Goal: Answer question/provide support

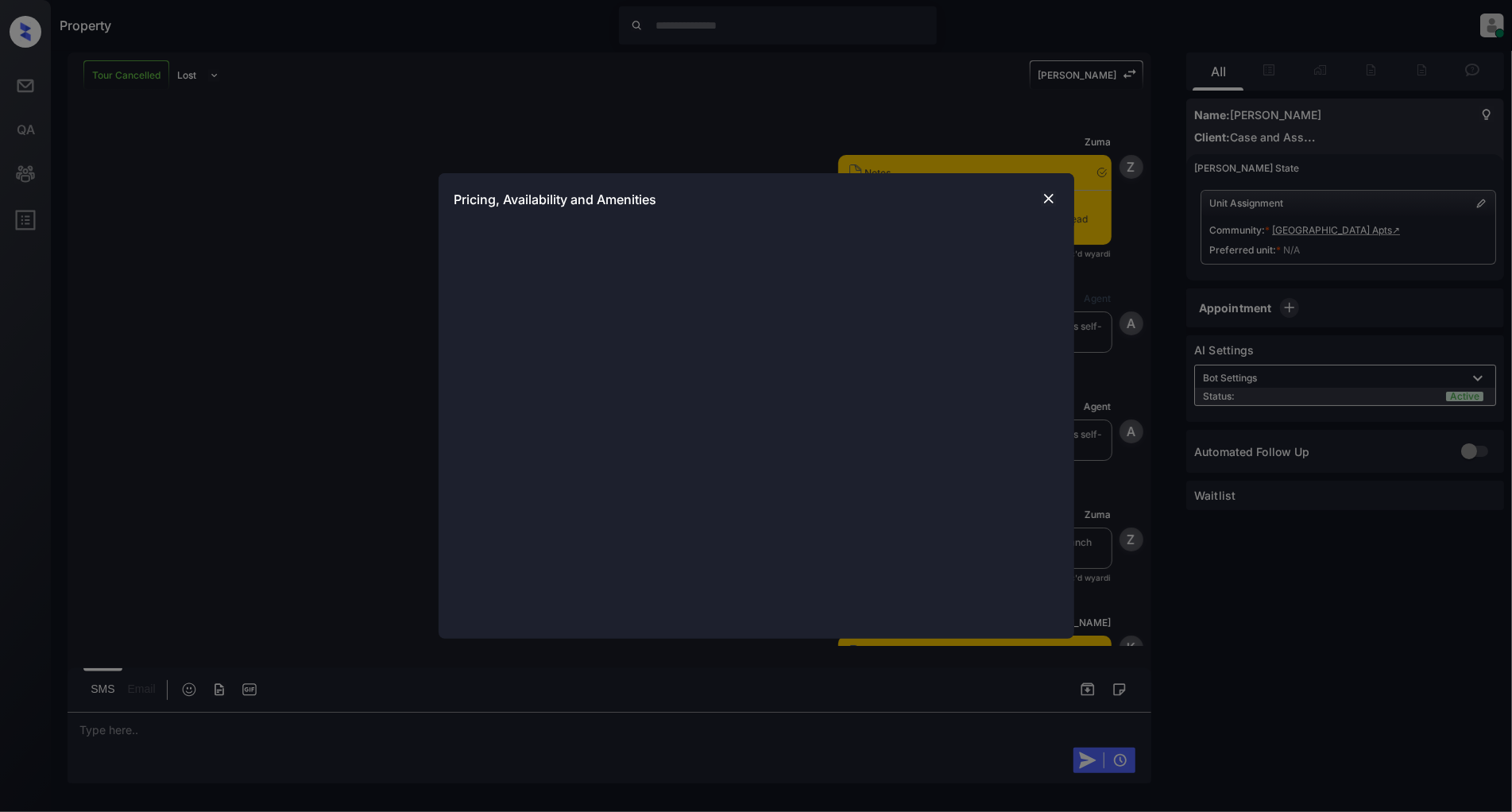
scroll to position [2755, 0]
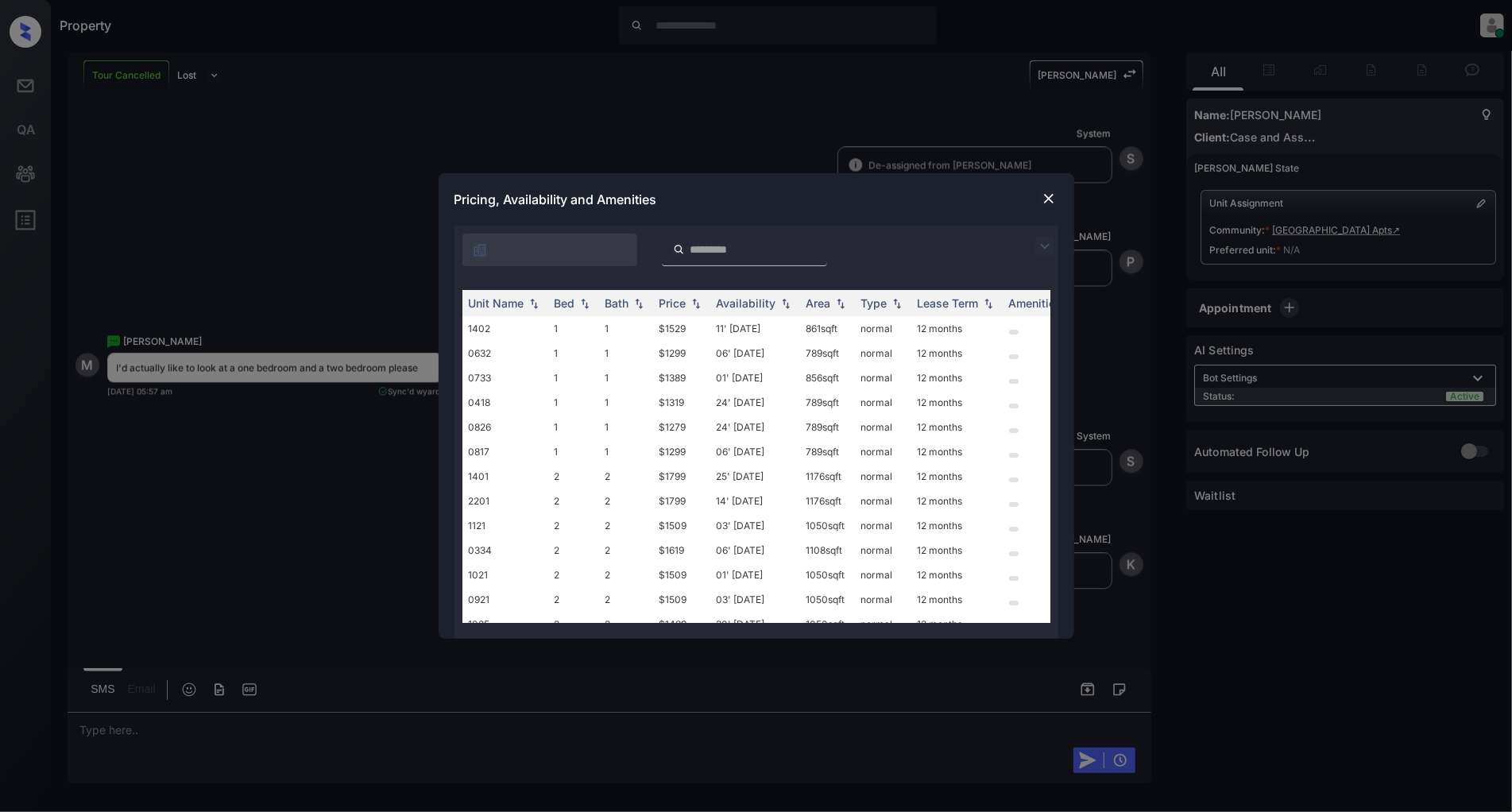
click at [1049, 243] on img at bounding box center [1044, 246] width 19 height 19
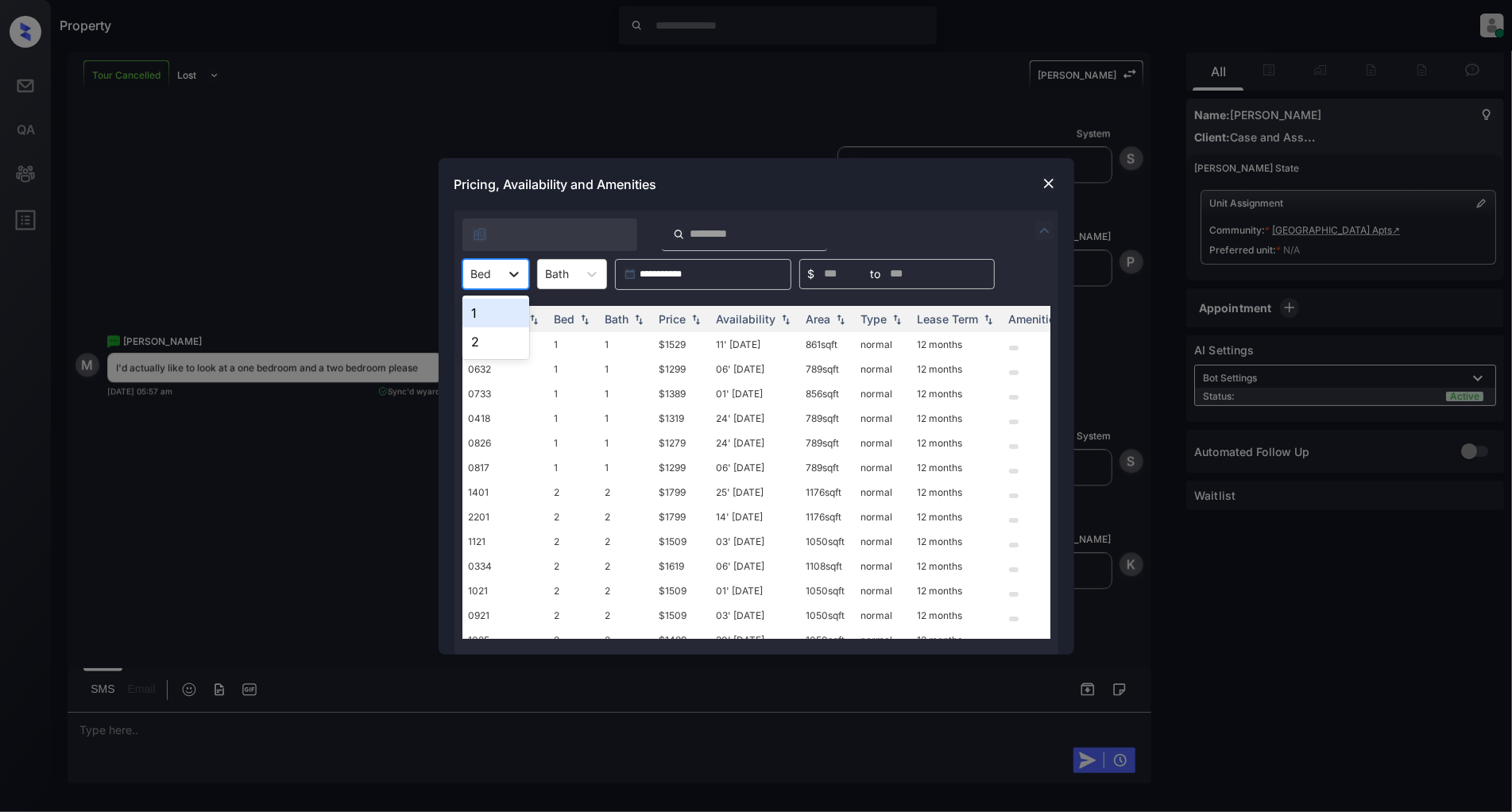
click at [513, 276] on icon at bounding box center [513, 274] width 16 height 16
click at [483, 318] on div "1" at bounding box center [495, 312] width 67 height 28
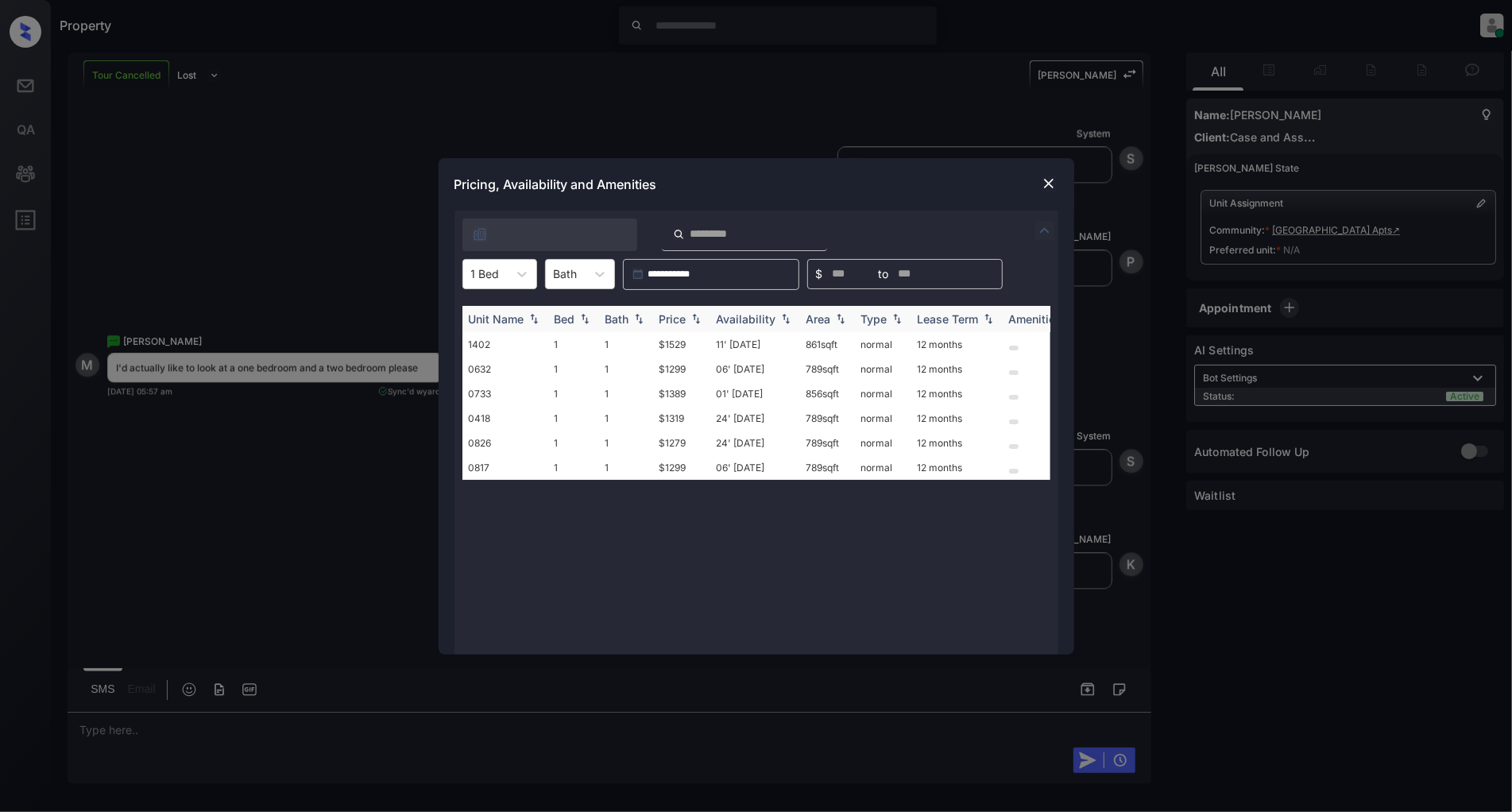
click at [680, 314] on div "Price" at bounding box center [672, 319] width 27 height 14
drag, startPoint x: 696, startPoint y: 344, endPoint x: 655, endPoint y: 345, distance: 41.0
click at [655, 345] on td "$1279" at bounding box center [682, 344] width 57 height 25
copy td "$1279"
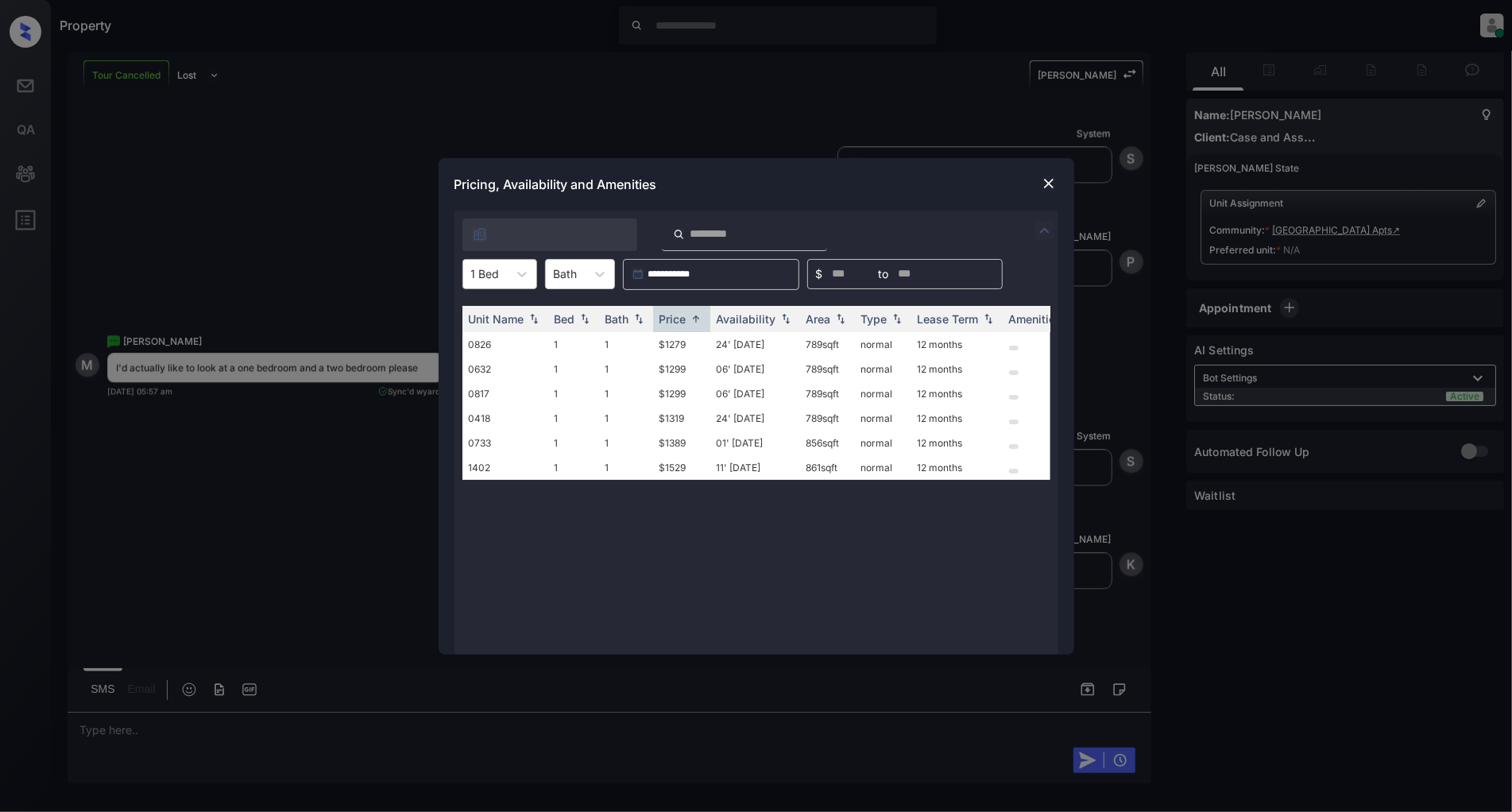
click at [499, 276] on div "1 Bed" at bounding box center [485, 273] width 44 height 23
click at [514, 343] on div "2" at bounding box center [499, 341] width 74 height 28
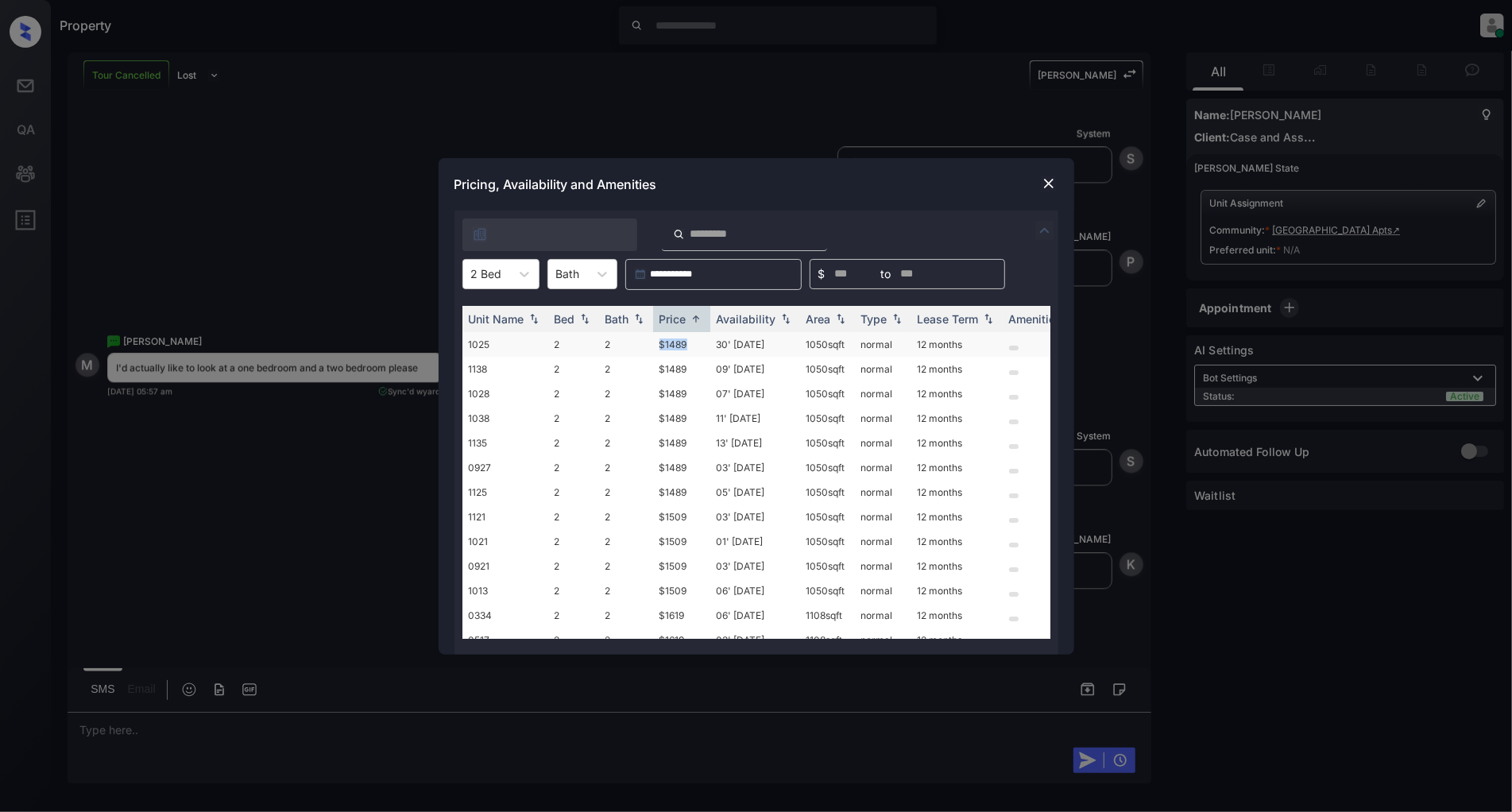
drag, startPoint x: 705, startPoint y: 343, endPoint x: 630, endPoint y: 344, distance: 75.0
click at [630, 344] on tr "1025 2 2 $1489 30' Sep 25 1050 sqft normal 12 months" at bounding box center [877, 344] width 830 height 25
copy tr "$1489"
click at [1049, 183] on img at bounding box center [1048, 183] width 16 height 16
